Goal: Task Accomplishment & Management: Use online tool/utility

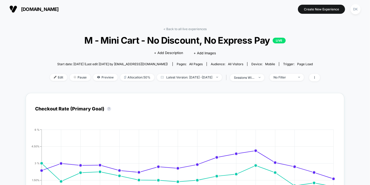
click at [41, 9] on span "[DOMAIN_NAME]" at bounding box center [40, 9] width 38 height 5
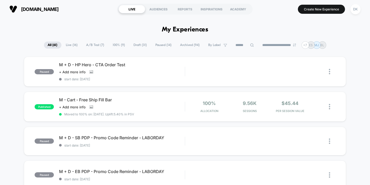
click at [94, 44] on span "A/B Test ( 7 )" at bounding box center [95, 45] width 26 height 7
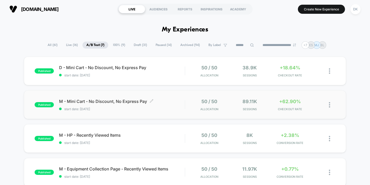
click at [96, 101] on span "M - Mini Cart - No Discount, No Express Pay Click to edit experience details" at bounding box center [122, 101] width 126 height 5
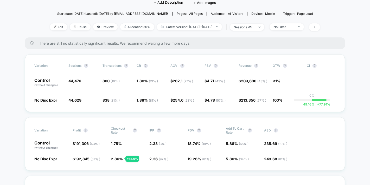
scroll to position [30, 0]
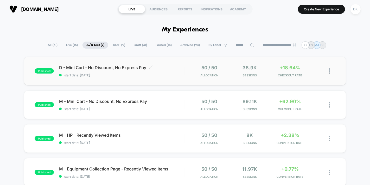
click at [91, 72] on div "D - Mini Cart - No Discount, No Express Pay Click to edit experience details Cl…" at bounding box center [122, 71] width 126 height 12
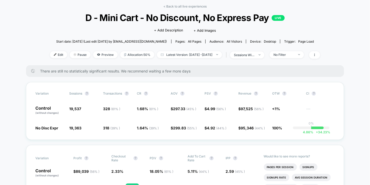
scroll to position [22, 0]
